Goal: Information Seeking & Learning: Learn about a topic

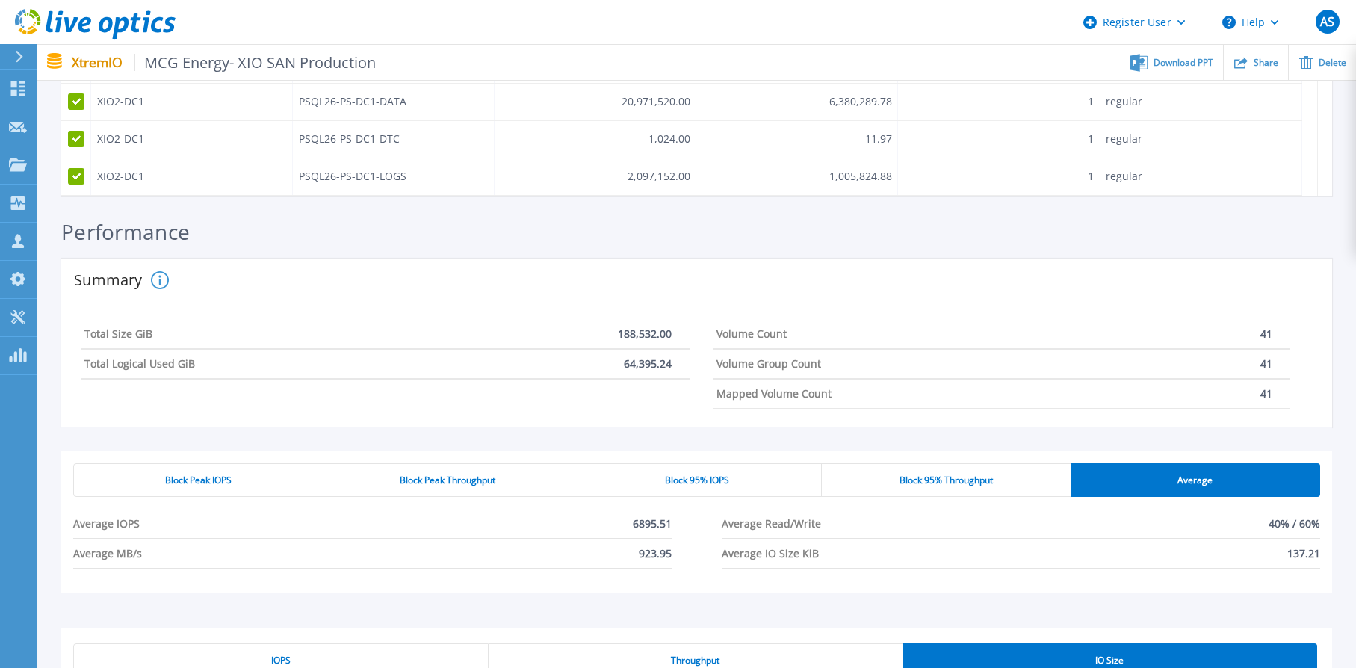
scroll to position [560, 0]
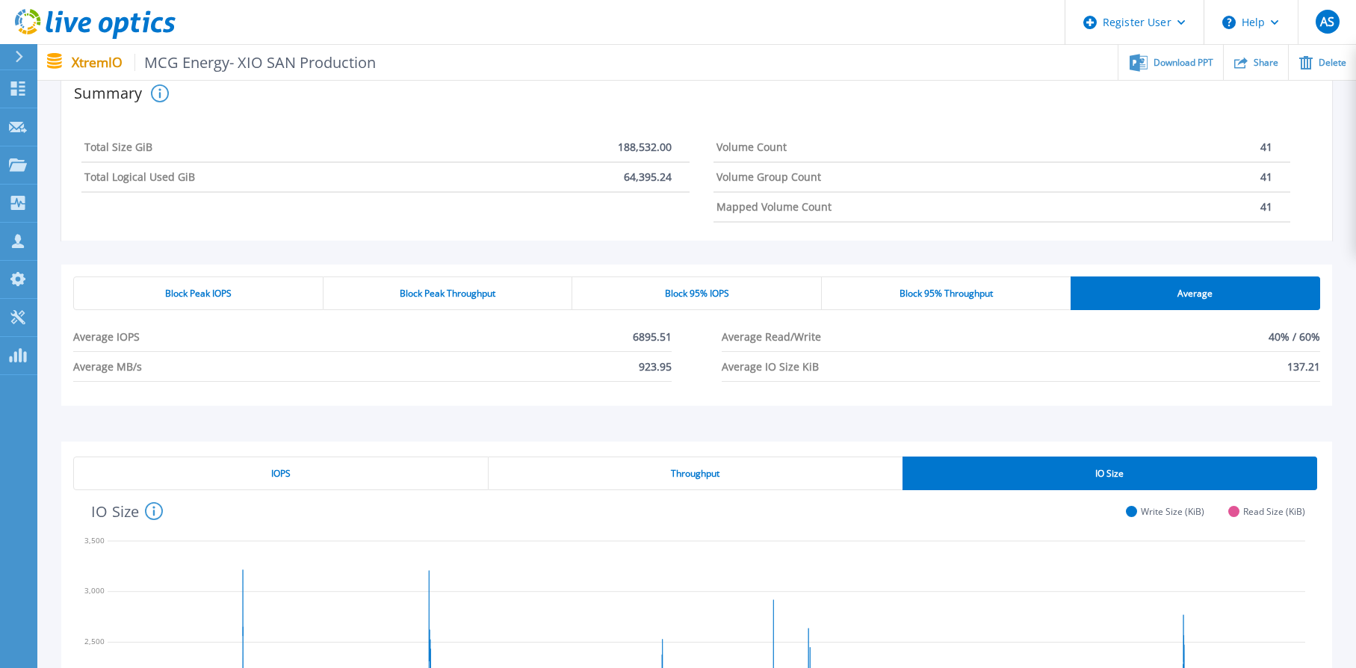
click at [412, 282] on div "Block Peak Throughput" at bounding box center [448, 293] width 250 height 34
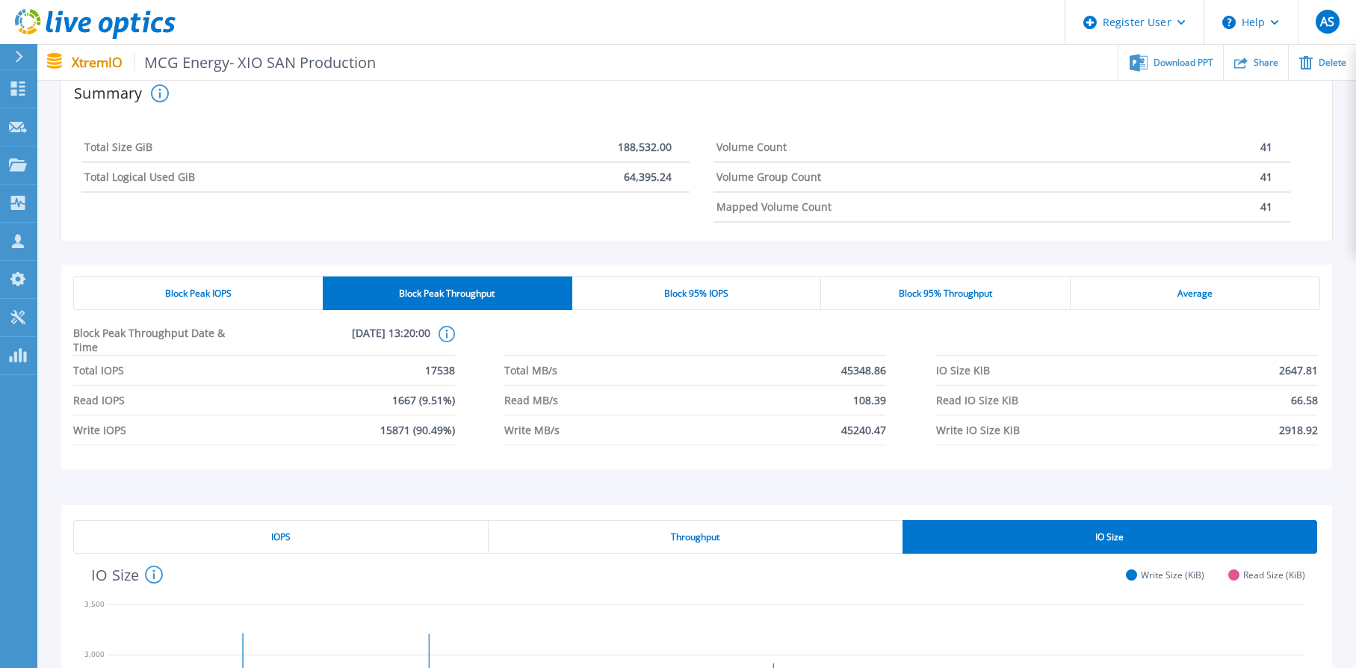
click at [261, 280] on div "Block Peak IOPS" at bounding box center [198, 293] width 250 height 34
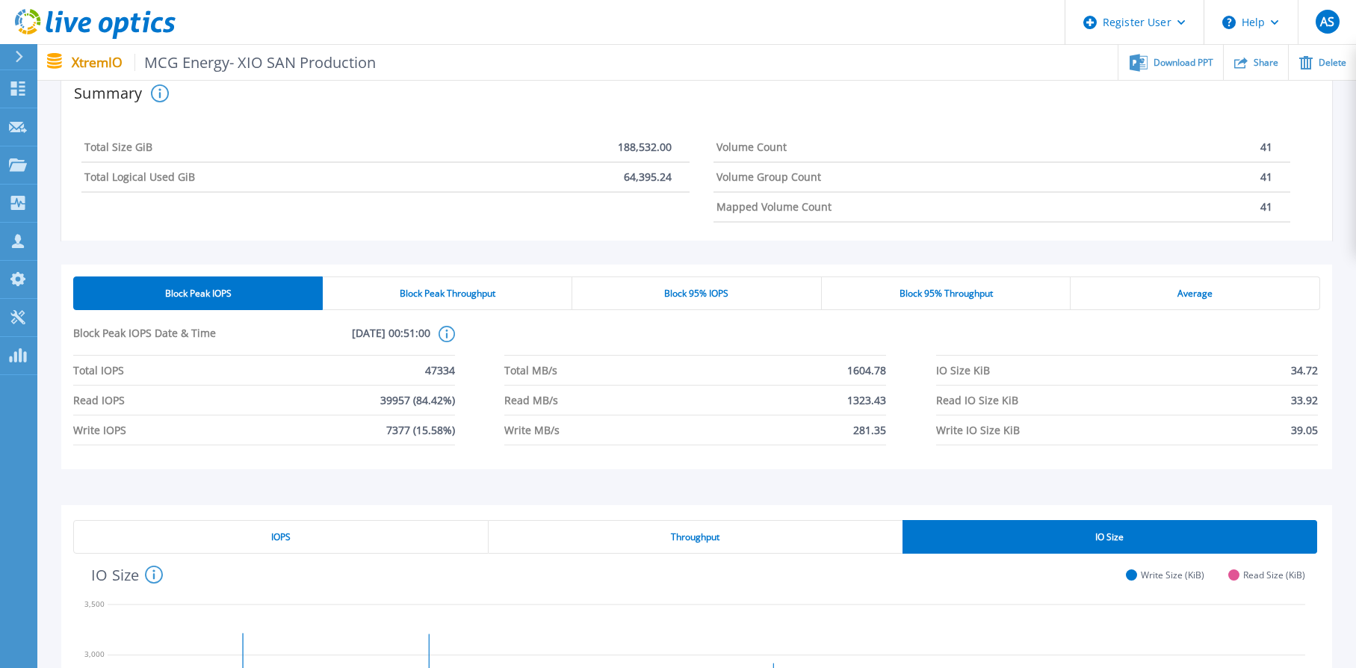
click at [509, 276] on div "Block Peak IOPS Block Peak Throughput Block 95% IOPS Block 95% Throughput Avera…" at bounding box center [696, 366] width 1271 height 205
click at [731, 281] on div "Block 95% IOPS" at bounding box center [697, 293] width 250 height 34
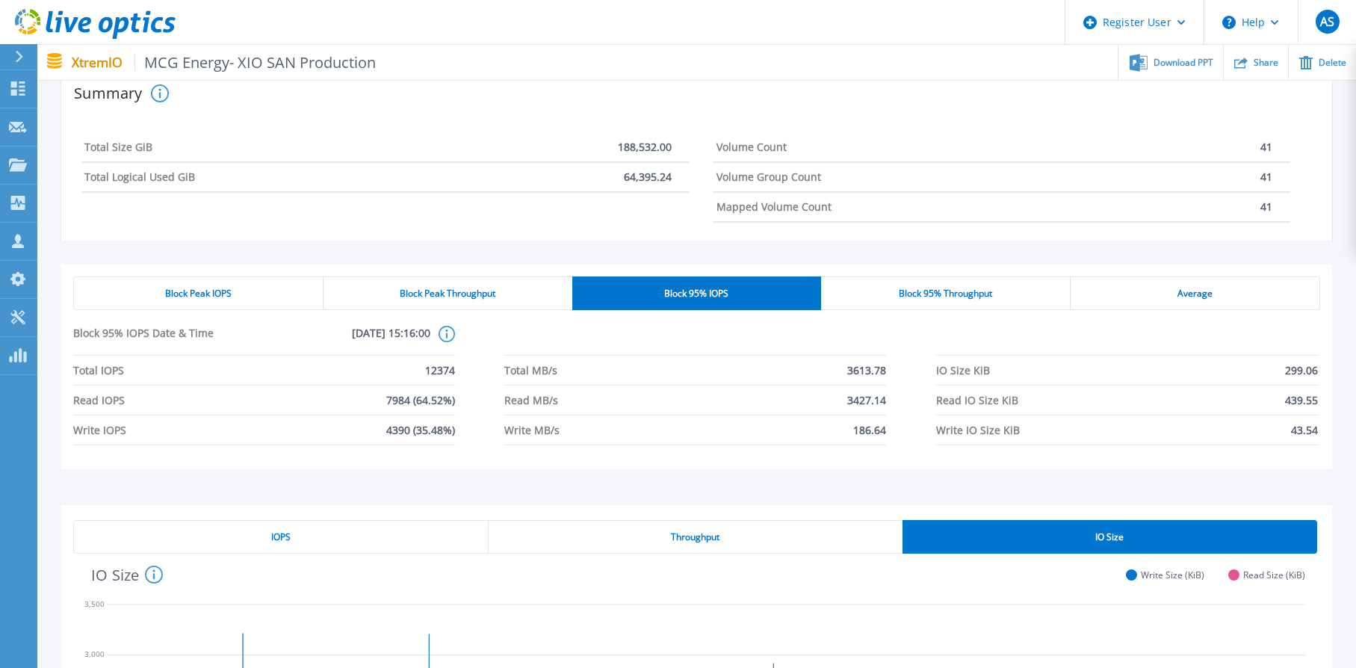
click at [412, 274] on div "Block Peak IOPS Block Peak Throughput Block 95% IOPS Block 95% Throughput Avera…" at bounding box center [696, 366] width 1271 height 205
click at [519, 277] on div "Block Peak Throughput" at bounding box center [447, 293] width 249 height 34
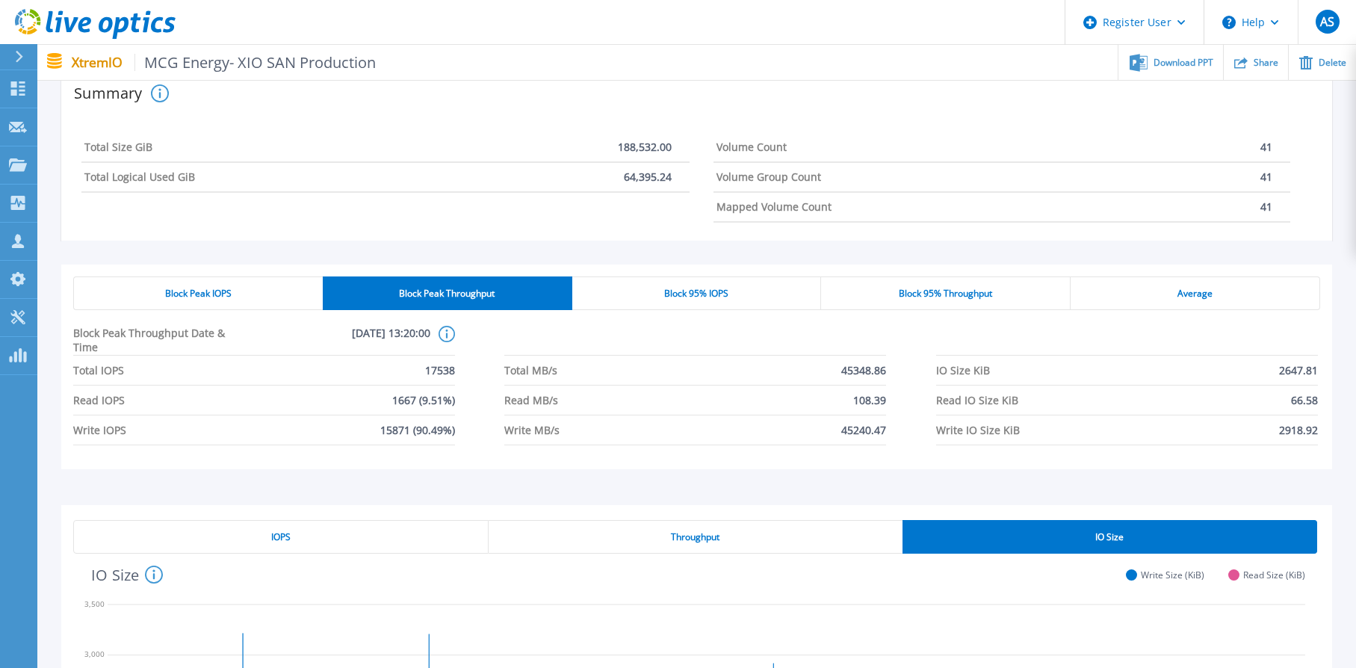
click at [912, 288] on span "Block 95% Throughput" at bounding box center [945, 294] width 93 height 12
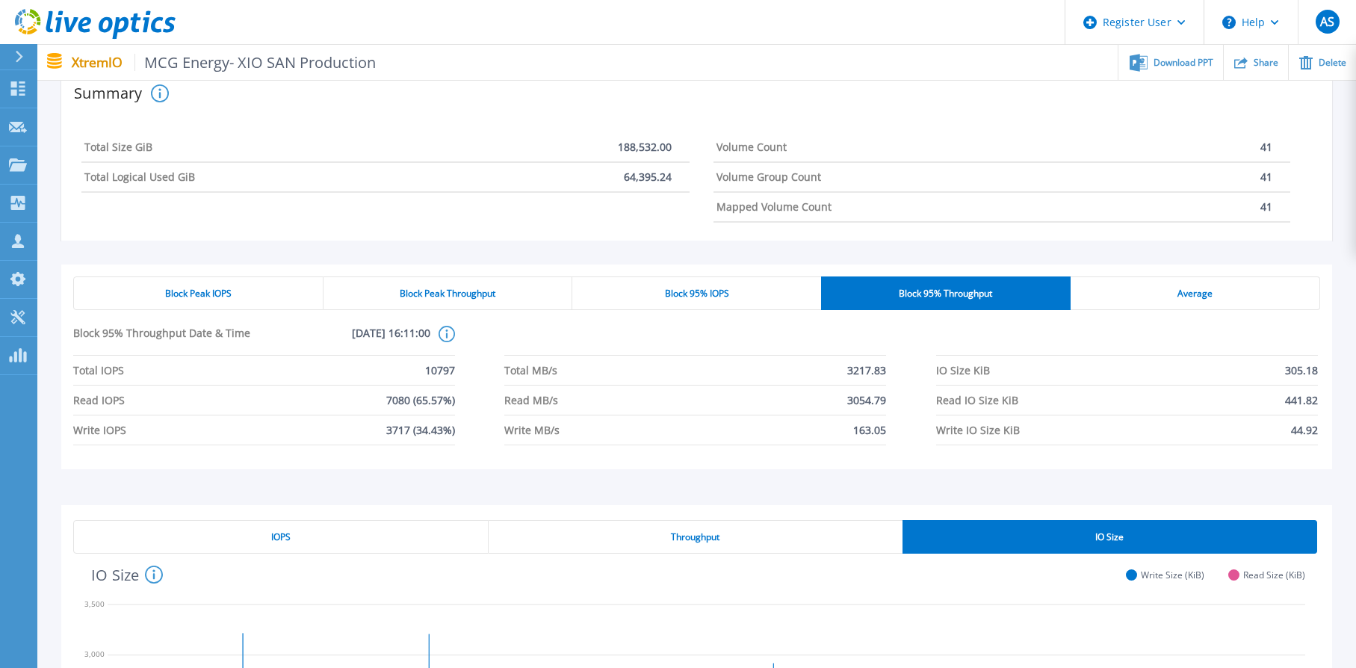
click at [1080, 293] on div "Average" at bounding box center [1196, 293] width 250 height 34
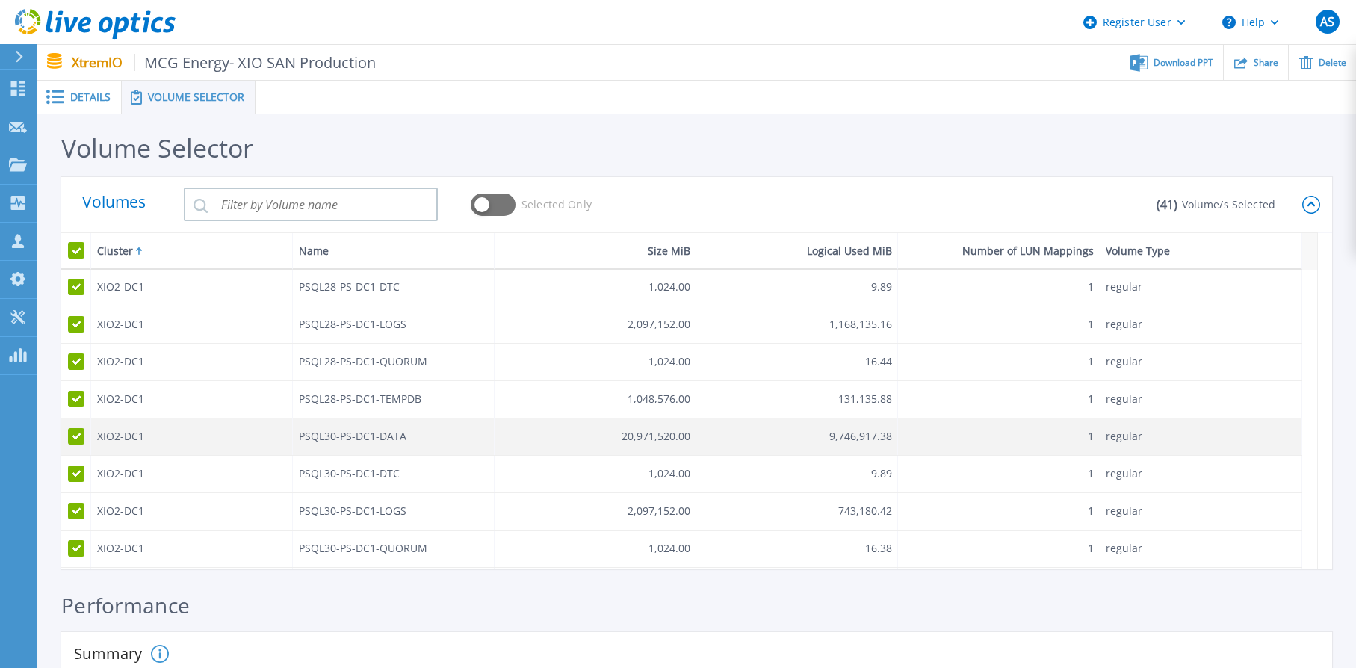
scroll to position [1250, 2]
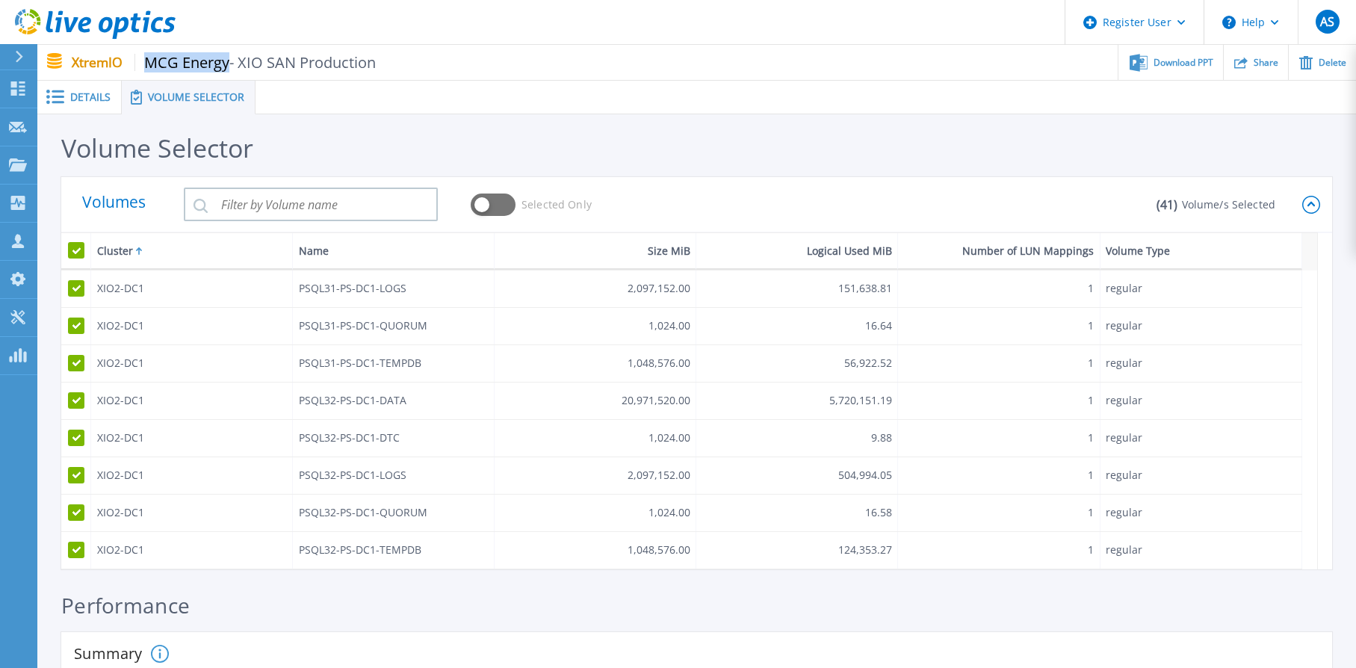
drag, startPoint x: 145, startPoint y: 60, endPoint x: 229, endPoint y: 64, distance: 84.5
click at [229, 64] on span "MCG Energy- XIO SAN Production" at bounding box center [255, 62] width 242 height 17
copy span "MCG Energy"
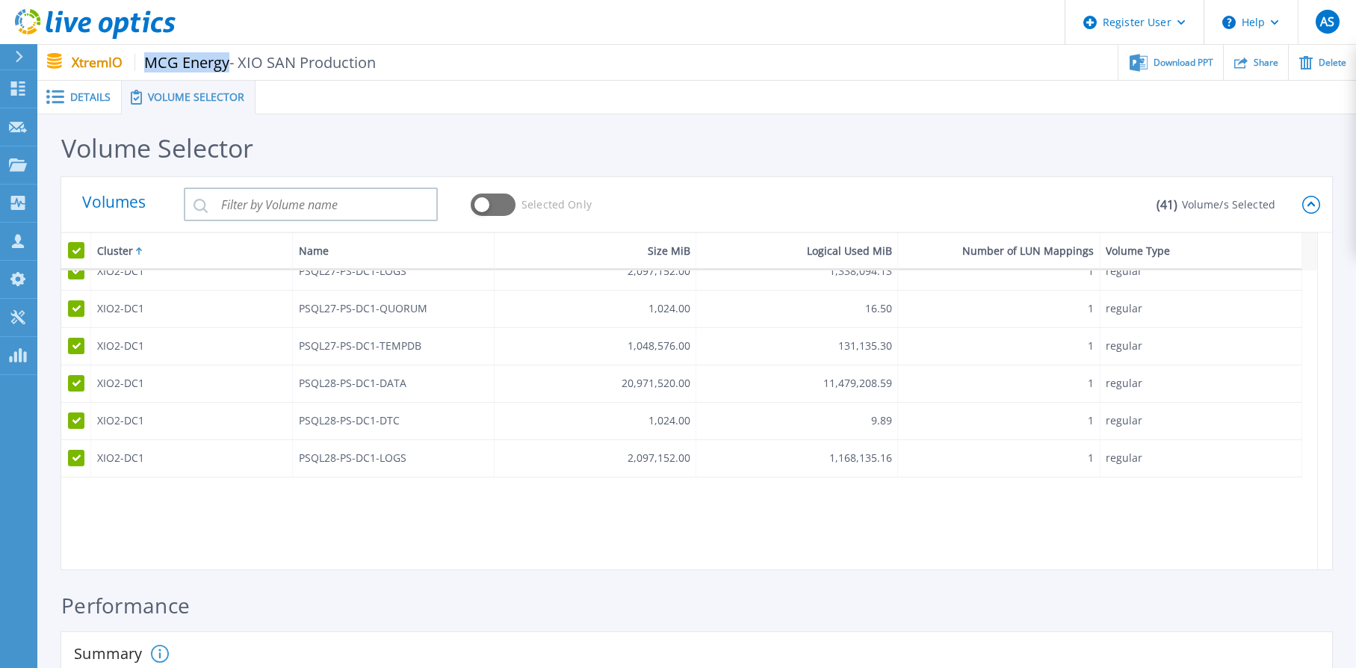
scroll to position [0, 2]
